Goal: Transaction & Acquisition: Purchase product/service

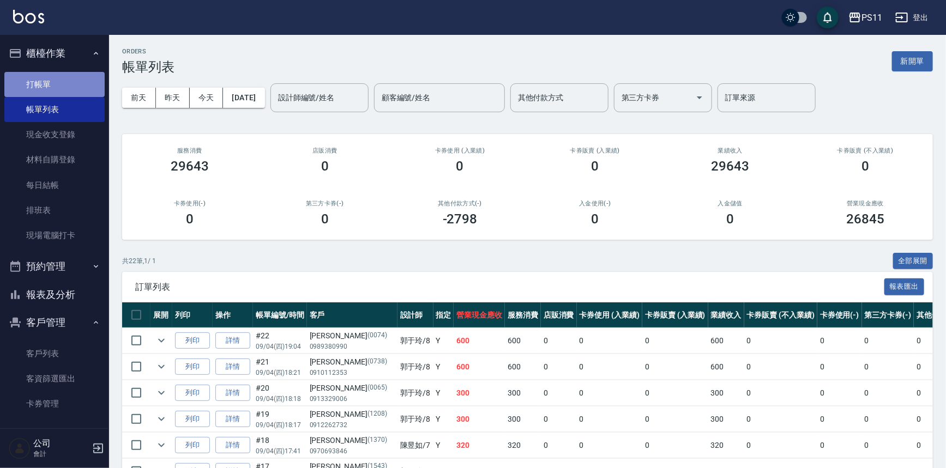
click at [61, 81] on link "打帳單" at bounding box center [54, 84] width 100 height 25
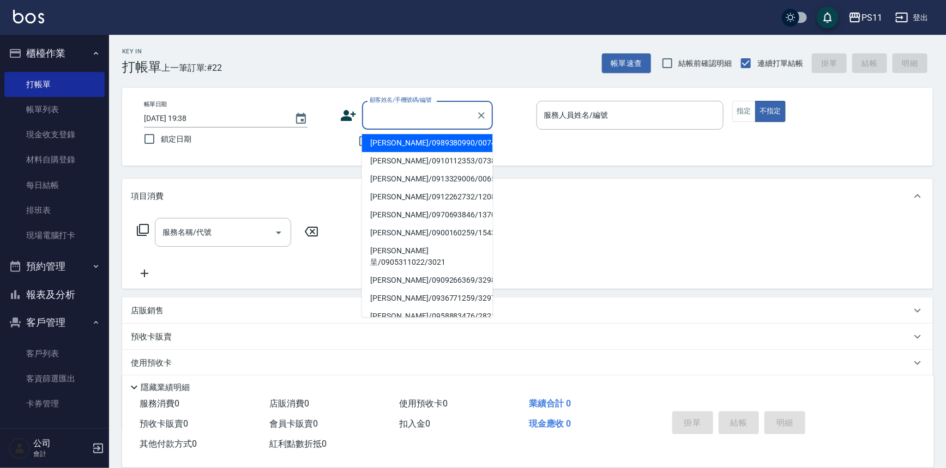
click at [418, 113] on input "顧客姓名/手機號碼/編號" at bounding box center [419, 115] width 105 height 19
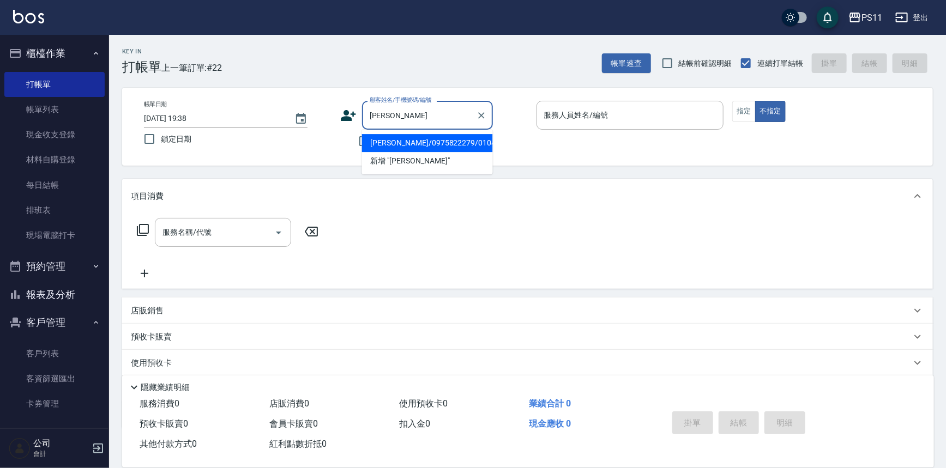
click at [445, 144] on li "[PERSON_NAME]/0975822279/0104" at bounding box center [427, 143] width 131 height 18
type input "[PERSON_NAME]/0975822279/0104"
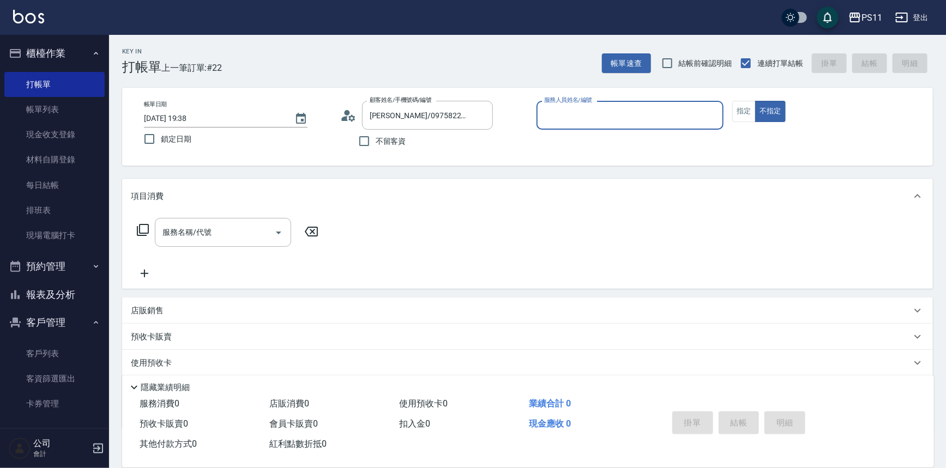
click at [617, 112] on input "服務人員姓名/編號" at bounding box center [630, 115] width 178 height 19
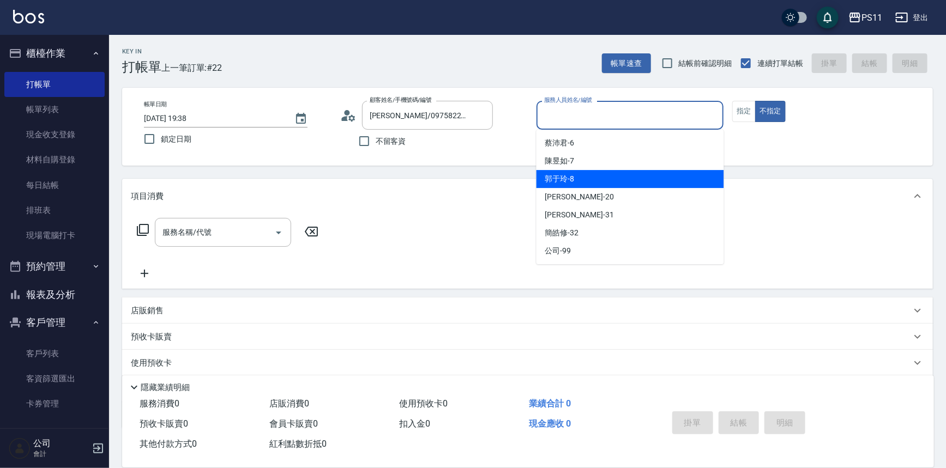
click at [623, 176] on div "郭于玲 -8" at bounding box center [631, 179] width 188 height 18
type input "郭于玲-8"
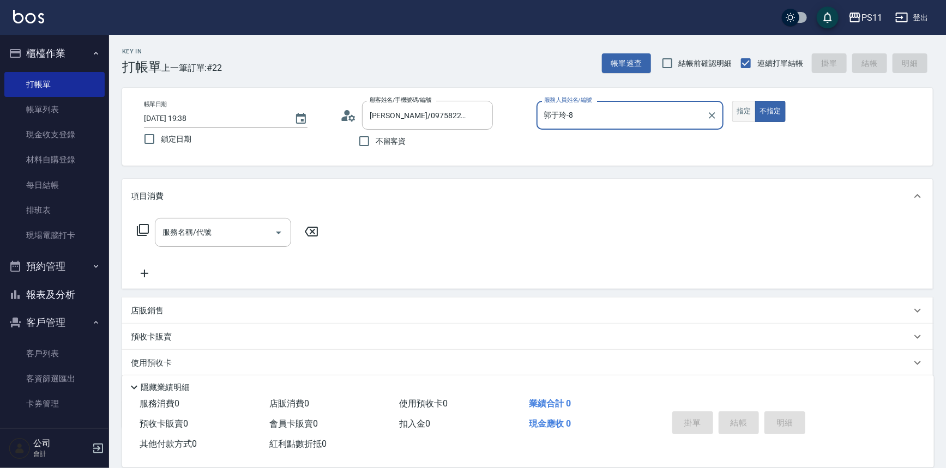
click at [741, 109] on button "指定" at bounding box center [743, 111] width 23 height 21
click at [139, 225] on icon at bounding box center [142, 230] width 13 height 13
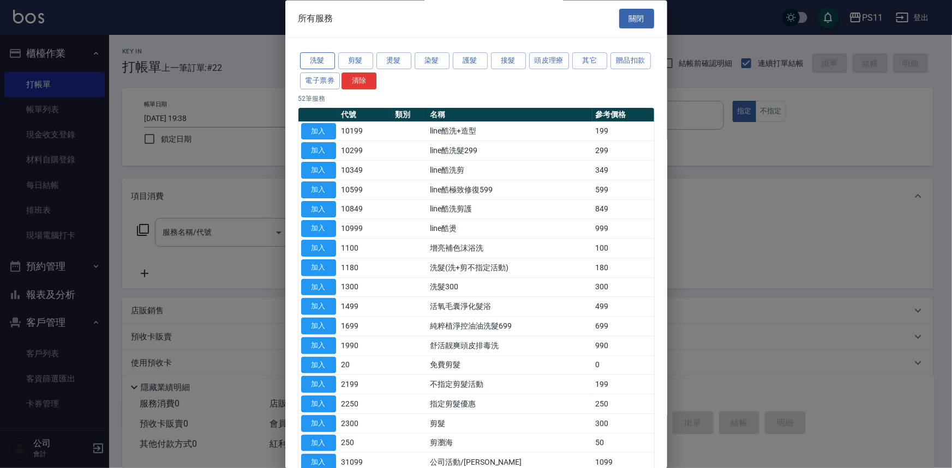
click at [321, 62] on button "洗髮" at bounding box center [317, 61] width 35 height 17
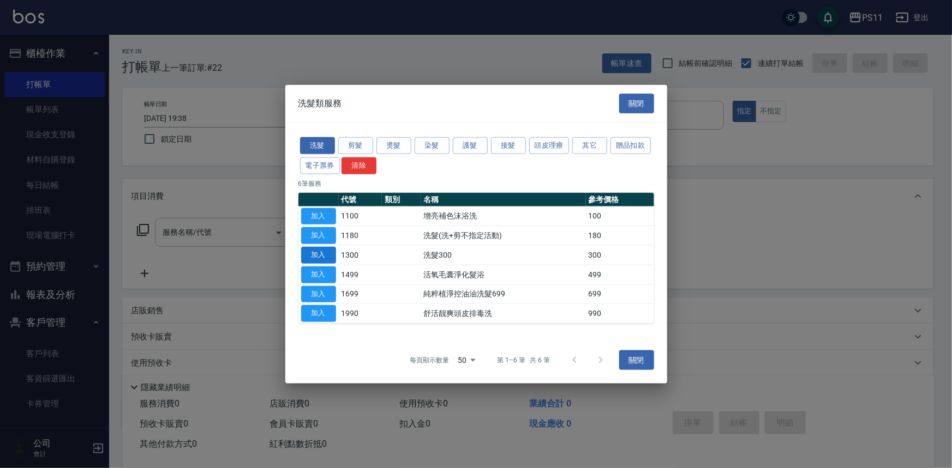
click at [330, 252] on button "加入" at bounding box center [318, 255] width 35 height 17
type input "洗髮300(1300)"
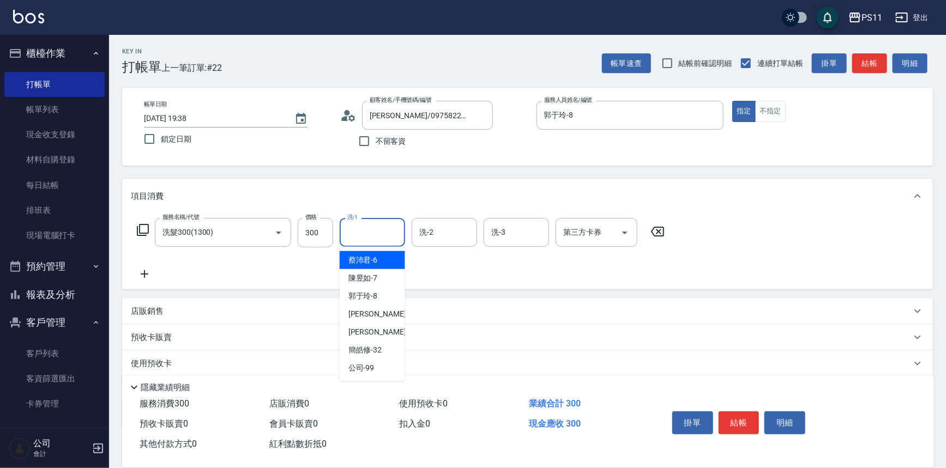
click at [345, 223] on input "洗-1" at bounding box center [373, 232] width 56 height 19
type input "[PERSON_NAME]-20"
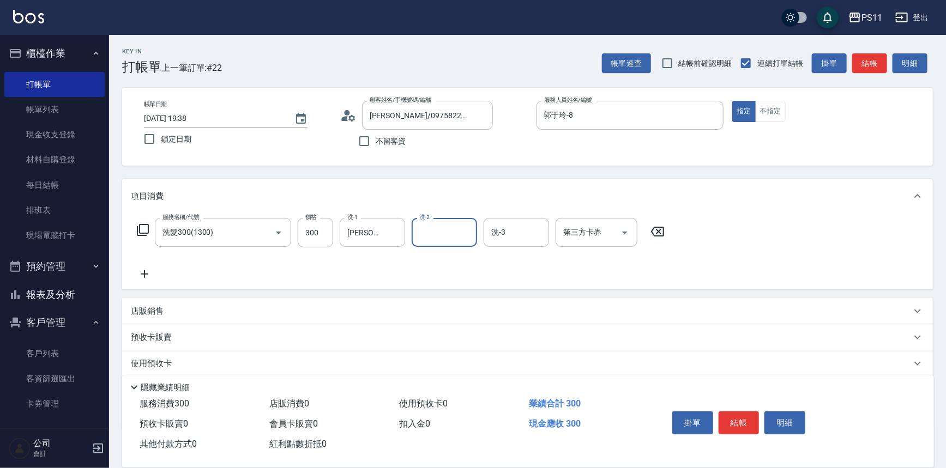
click at [155, 272] on icon at bounding box center [144, 274] width 27 height 13
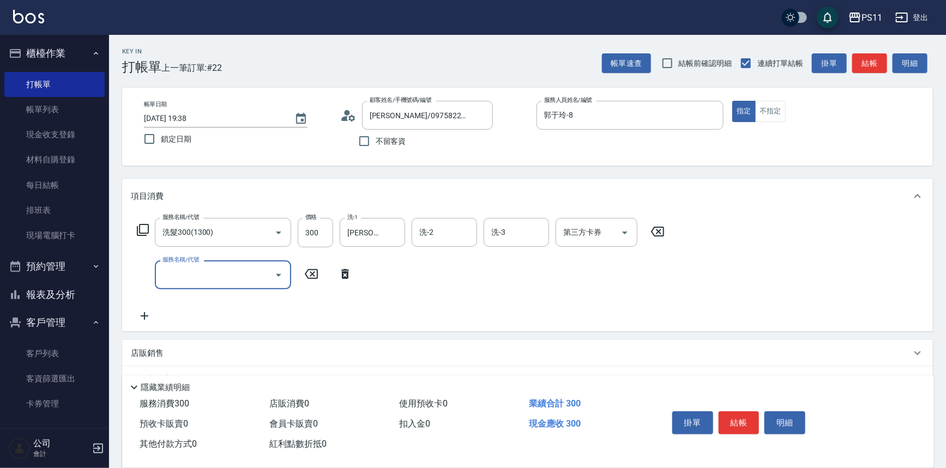
click at [142, 276] on div "服務名稱/代號 服務名稱/代號" at bounding box center [245, 275] width 228 height 29
click at [198, 278] on input "服務名稱/代號" at bounding box center [215, 275] width 110 height 19
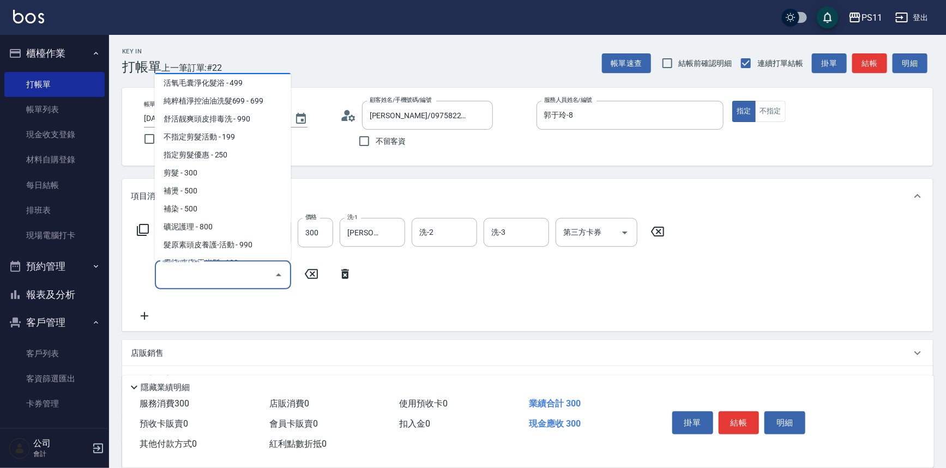
scroll to position [148, 0]
click at [224, 175] on span "剪髮 - 300" at bounding box center [223, 172] width 136 height 18
type input "剪髮(2300)"
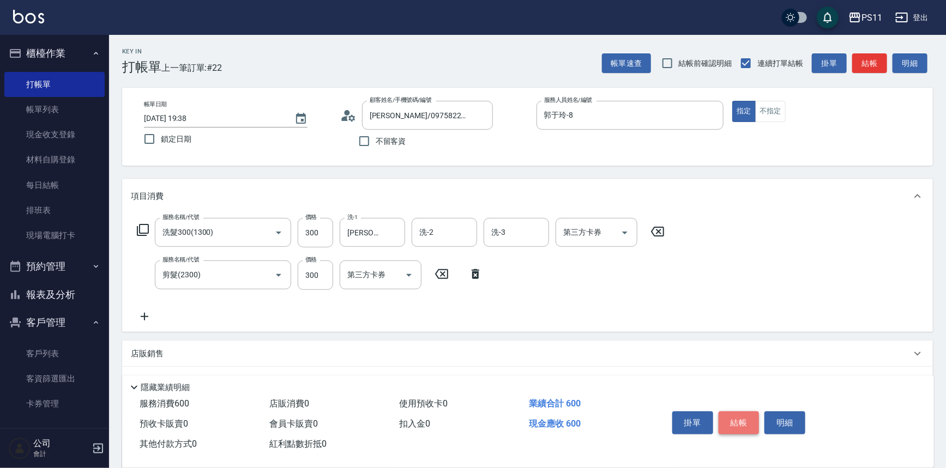
click at [738, 420] on button "結帳" at bounding box center [739, 423] width 41 height 23
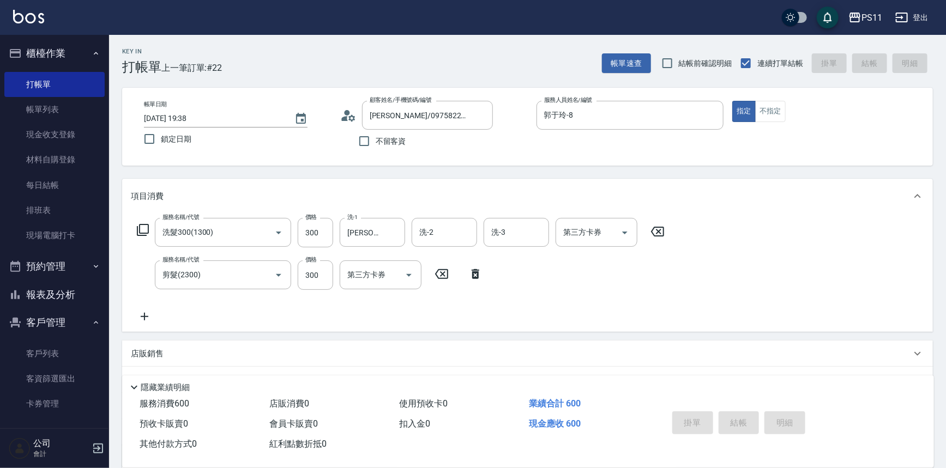
type input "[DATE] 19:39"
